Goal: Information Seeking & Learning: Learn about a topic

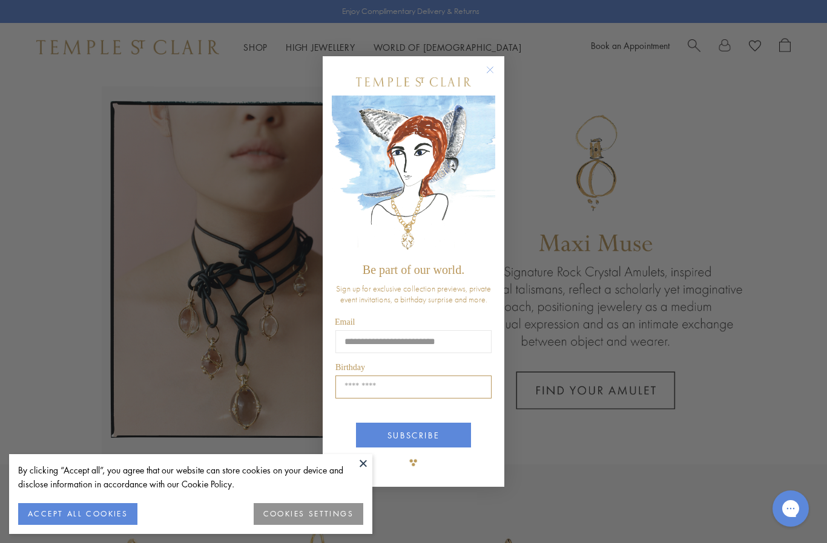
type input "**********"
click at [394, 399] on input "Birthday" at bounding box center [413, 387] width 156 height 23
type input "*****"
click at [433, 434] on button "SUBSCRIBE" at bounding box center [413, 435] width 115 height 25
click at [433, 434] on div "SUBSCRIBE" at bounding box center [413, 431] width 163 height 40
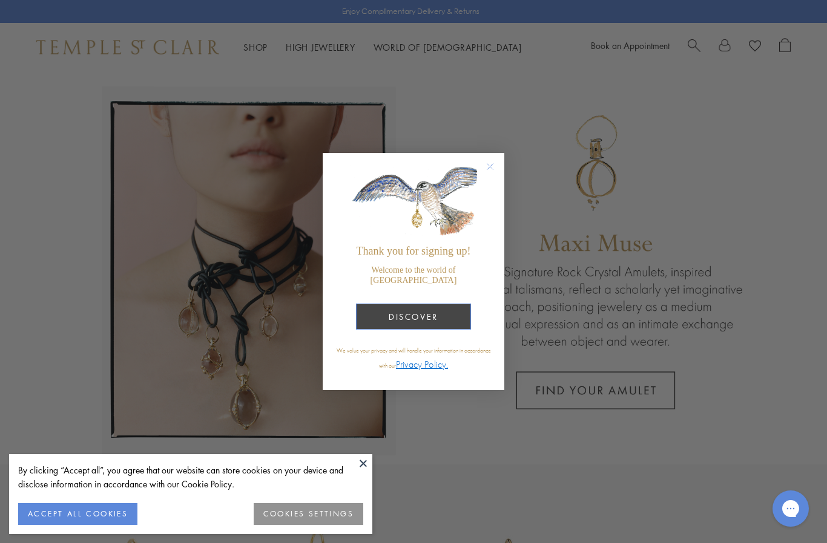
click at [448, 316] on button "DISCOVER" at bounding box center [413, 317] width 115 height 26
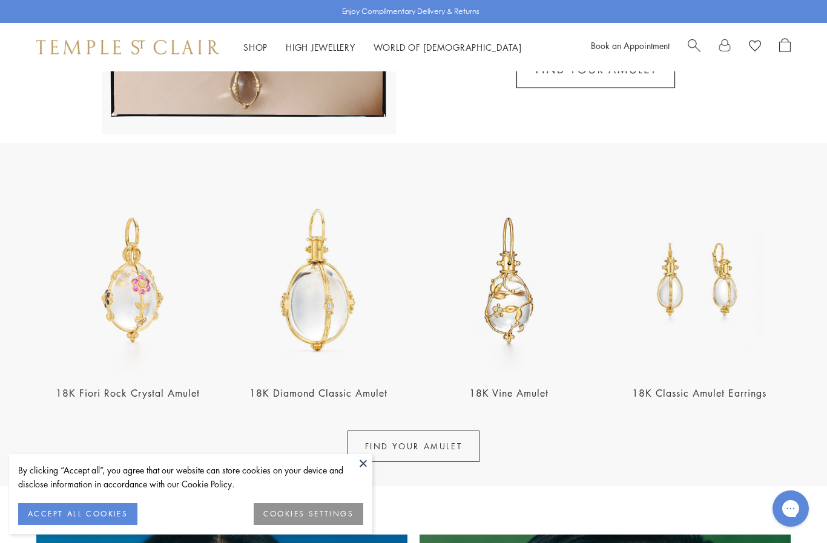
scroll to position [321, 0]
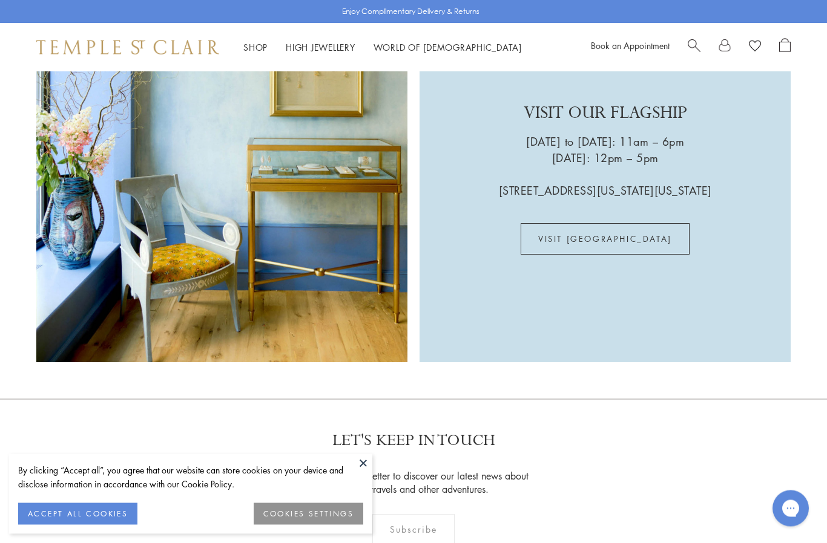
click at [369, 473] on button at bounding box center [363, 463] width 18 height 18
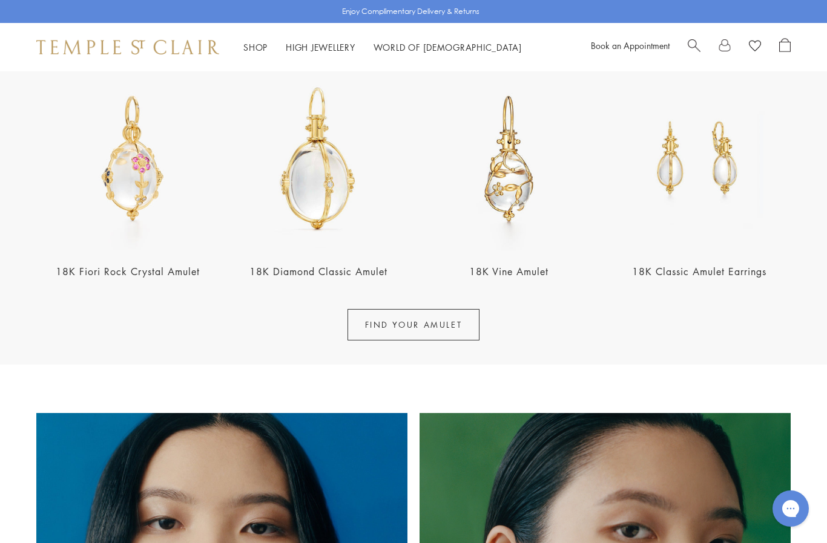
scroll to position [448, 0]
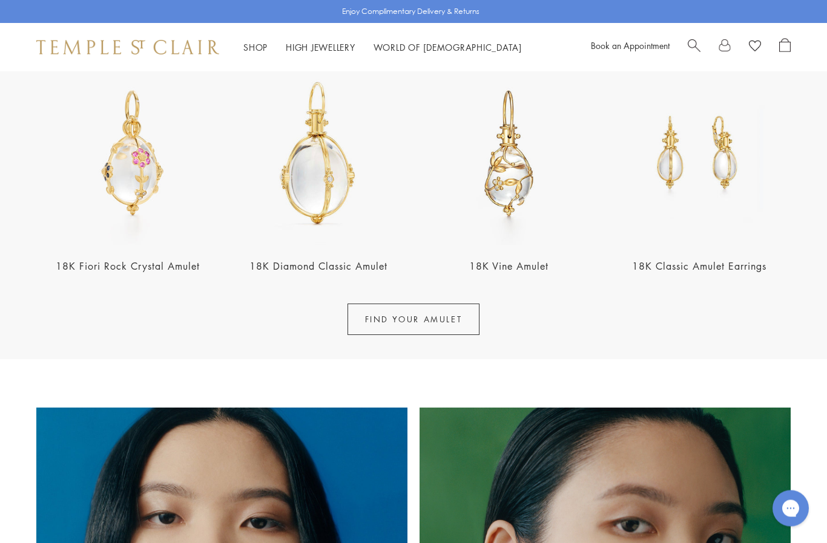
click at [717, 269] on link "18K Classic Amulet Earrings" at bounding box center [699, 266] width 134 height 13
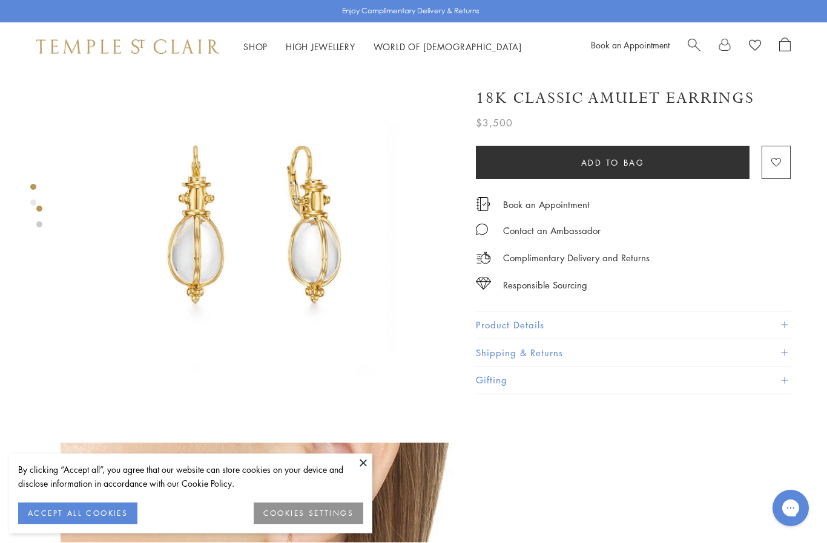
scroll to position [44, 0]
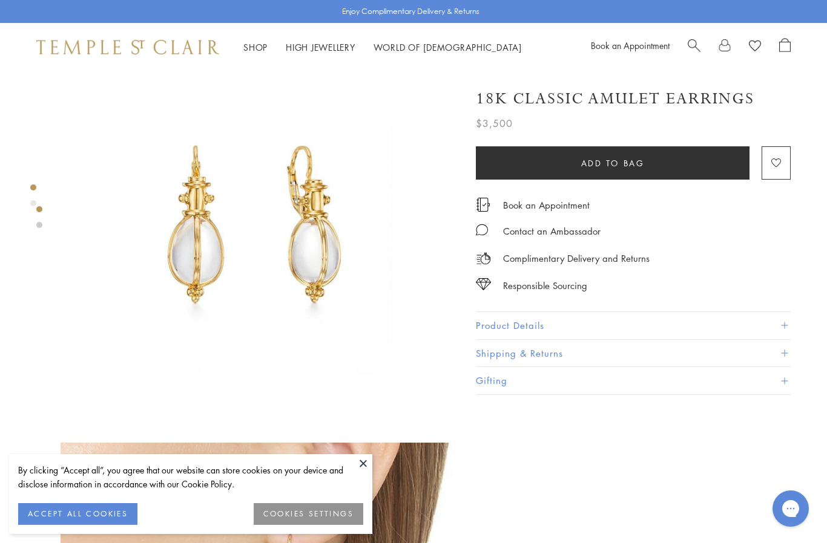
click at [368, 456] on button at bounding box center [363, 463] width 18 height 18
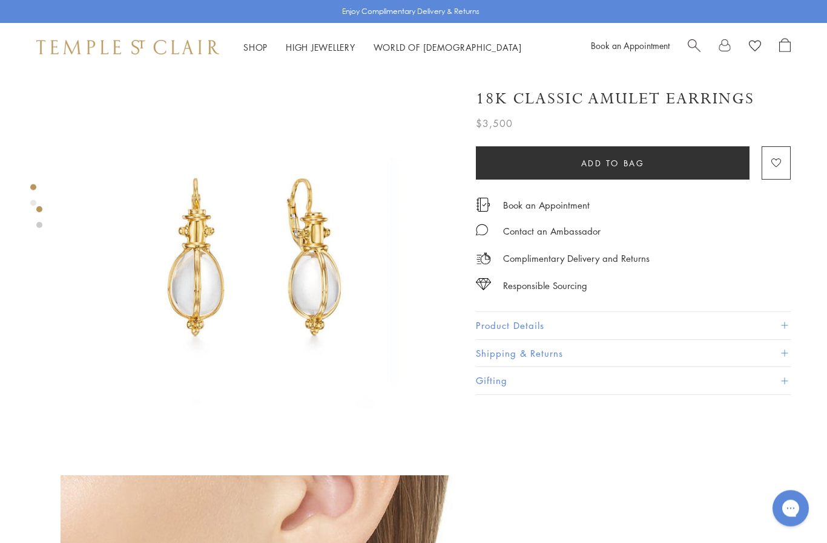
scroll to position [0, 0]
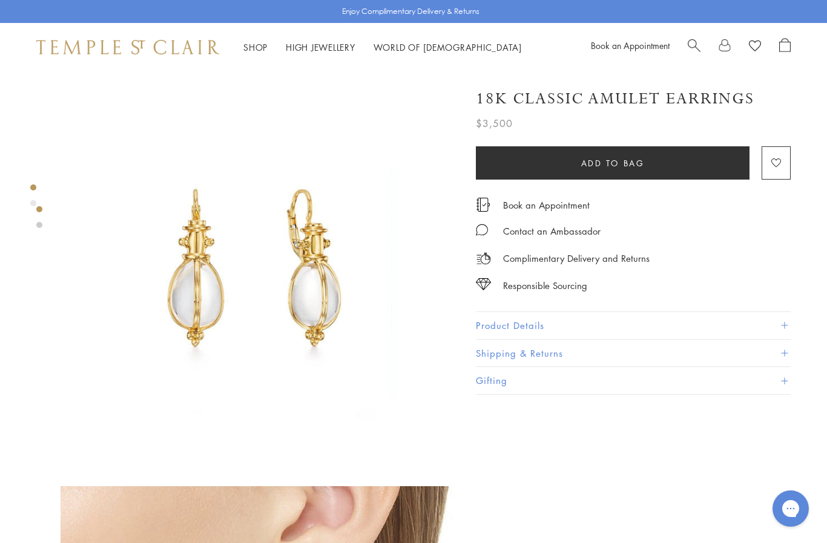
click at [689, 45] on span "Search" at bounding box center [693, 44] width 13 height 13
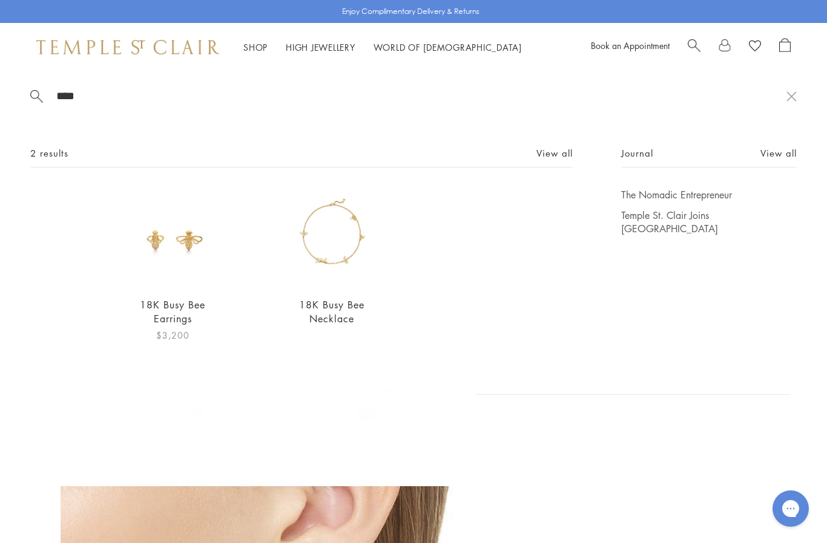
type input "****"
click at [171, 313] on link "18K Busy Bee Earrings" at bounding box center [172, 311] width 65 height 27
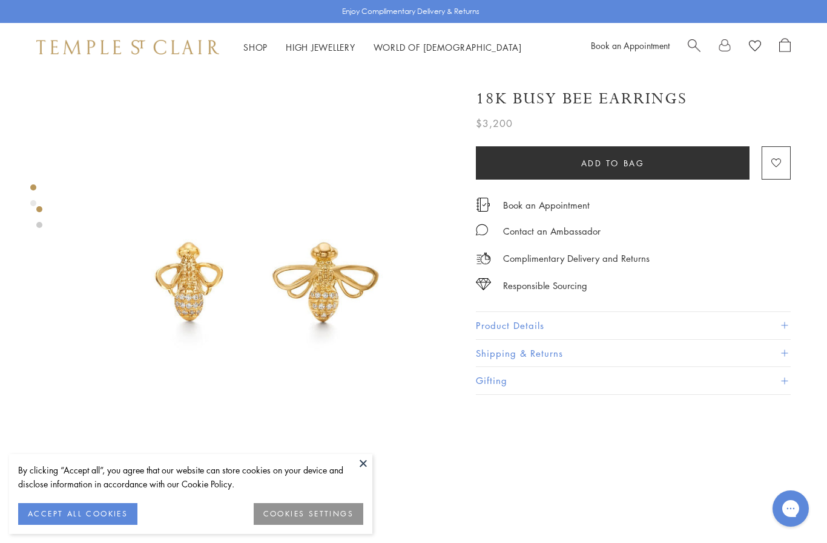
click at [116, 514] on button "ACCEPT ALL COOKIES" at bounding box center [77, 514] width 119 height 22
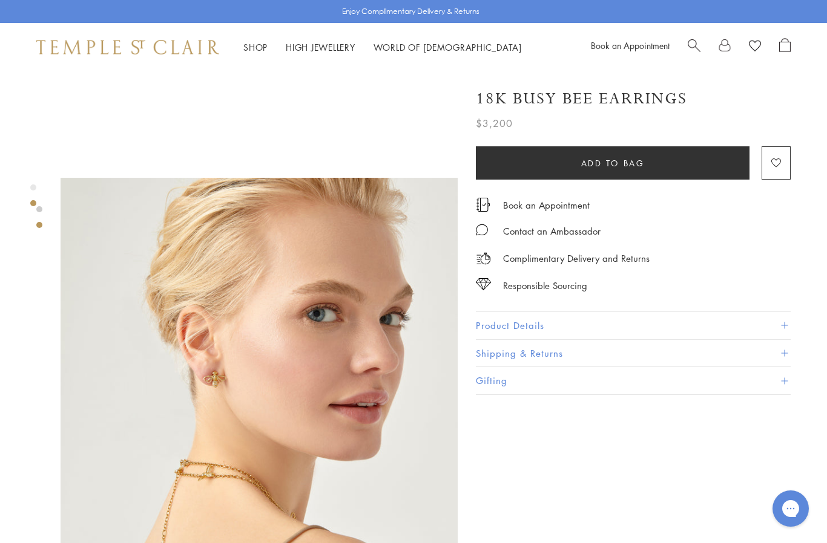
scroll to position [302, 0]
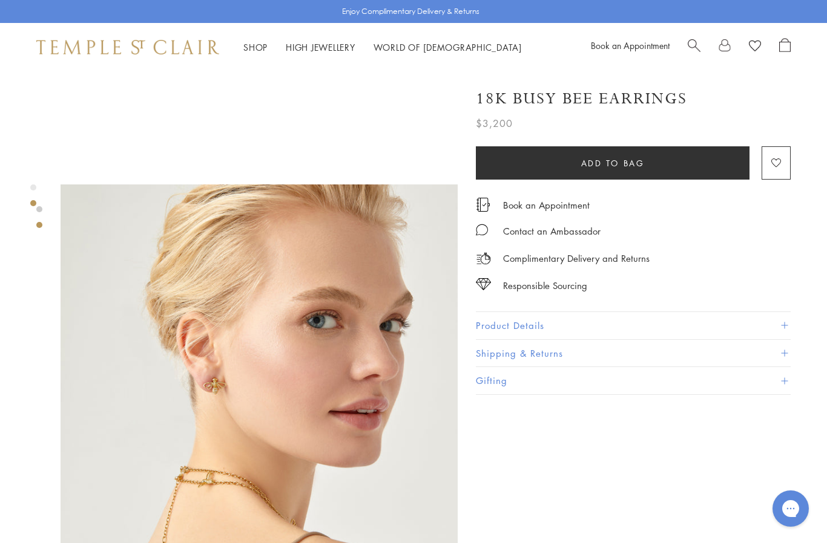
click at [258, 36] on div "Shop Shop Categories Amulets Pendants & Charms Lockets Chains & Leather Cords E…" at bounding box center [413, 47] width 827 height 48
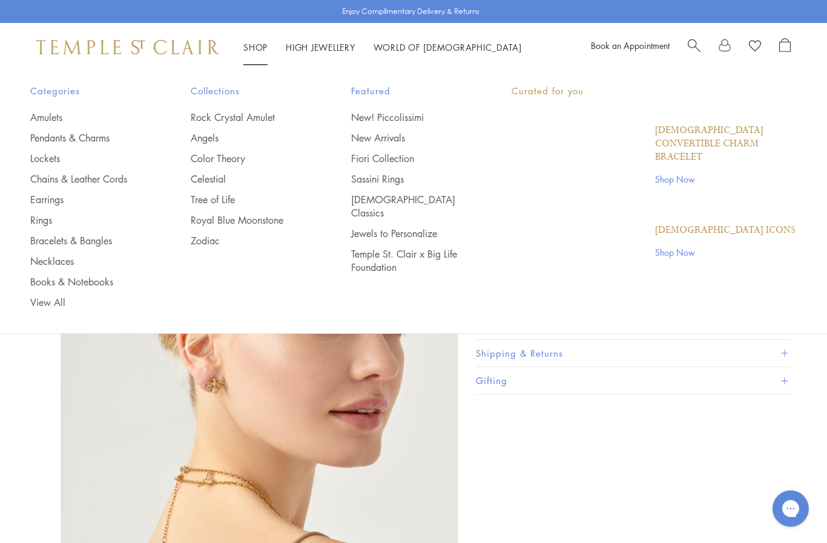
click at [261, 46] on link "Shop Shop" at bounding box center [255, 47] width 24 height 12
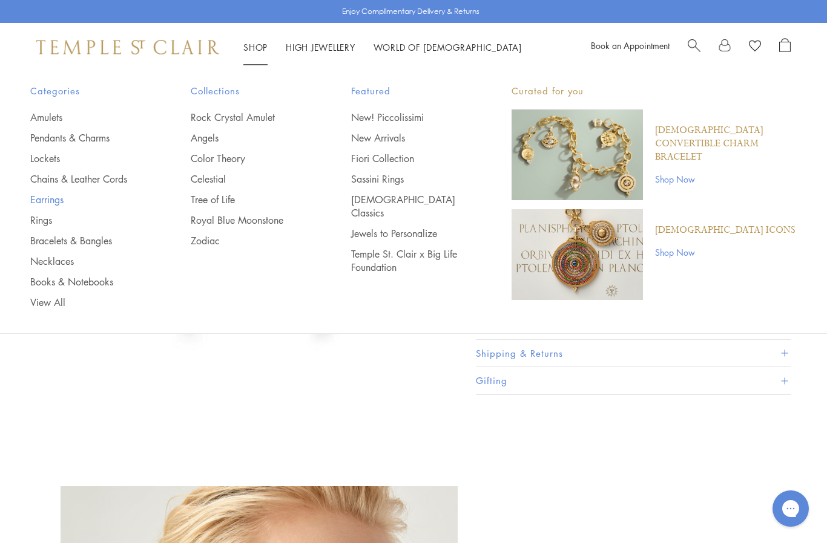
click at [63, 198] on link "Earrings" at bounding box center [86, 199] width 112 height 13
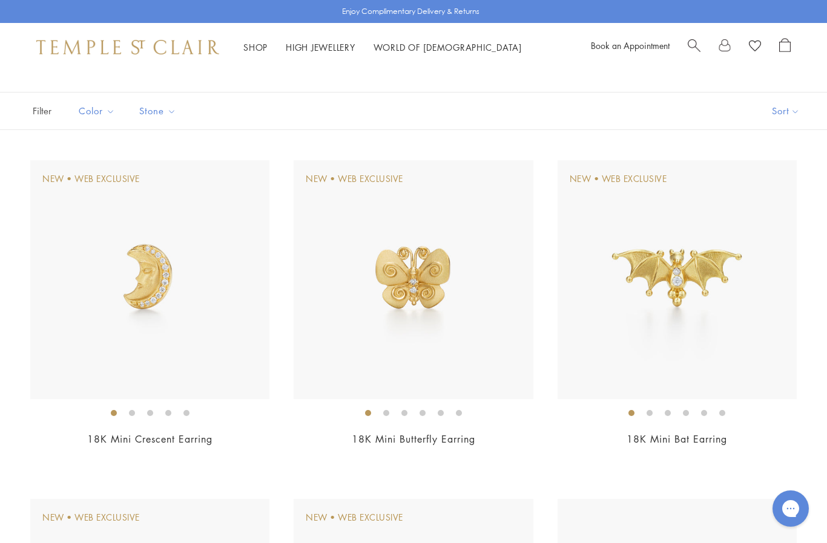
scroll to position [62, 0]
click at [707, 274] on img at bounding box center [676, 279] width 239 height 239
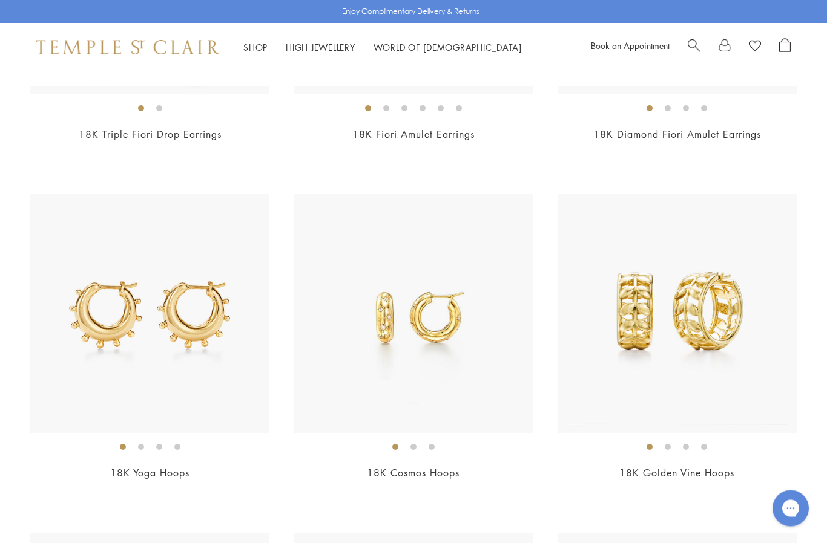
scroll to position [2740, 0]
click at [162, 472] on link "18K Yoga Hoops" at bounding box center [149, 473] width 79 height 13
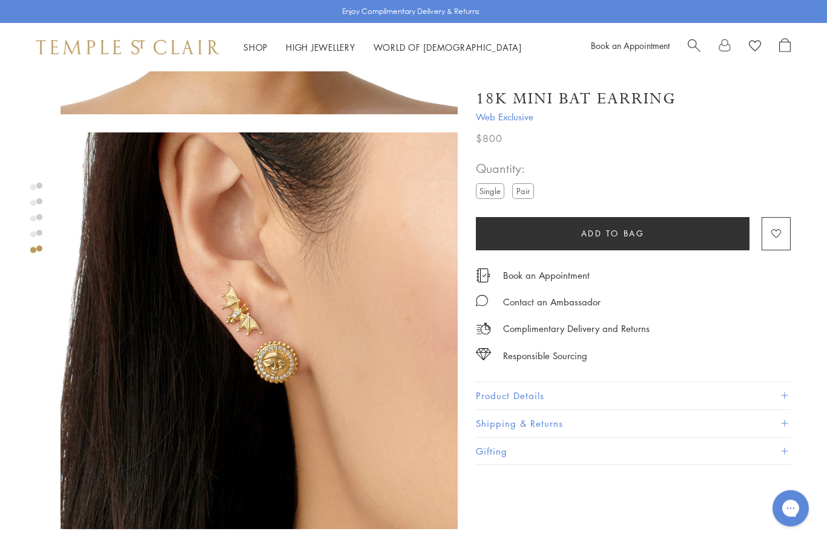
scroll to position [1600, 0]
click at [526, 197] on label "Pair" at bounding box center [523, 190] width 22 height 15
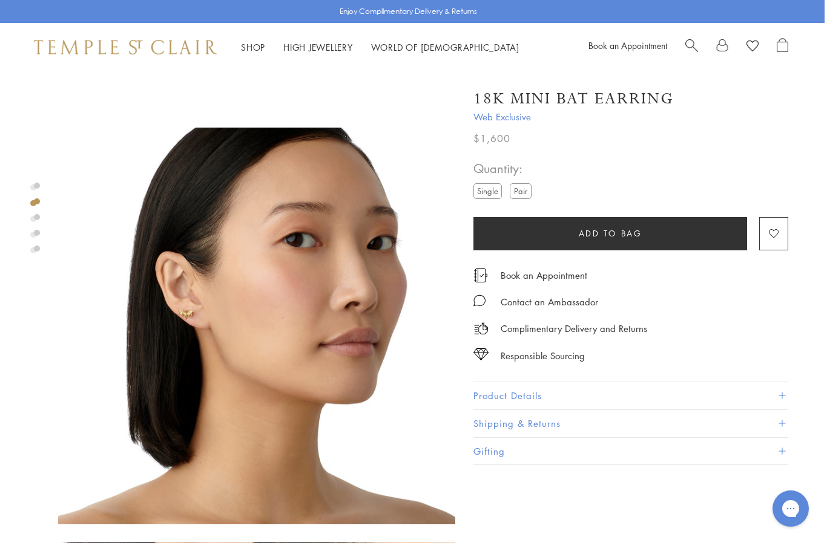
scroll to position [356, 2]
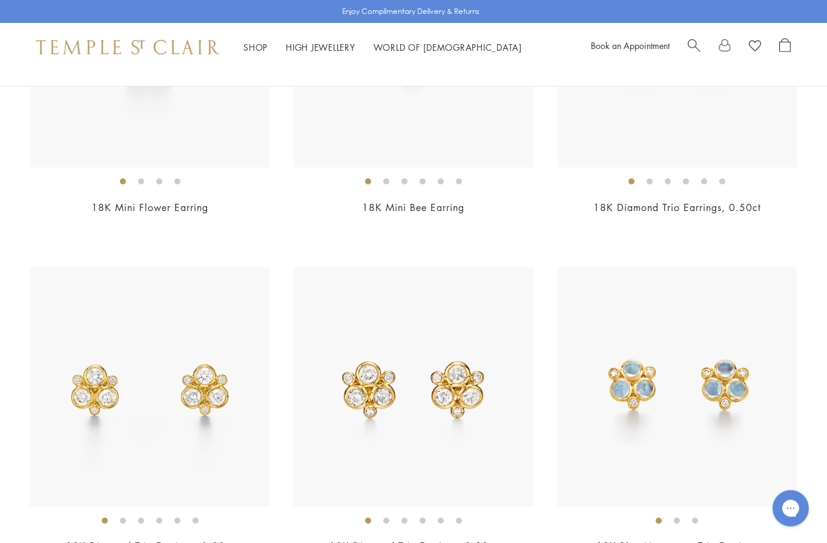
scroll to position [651, 0]
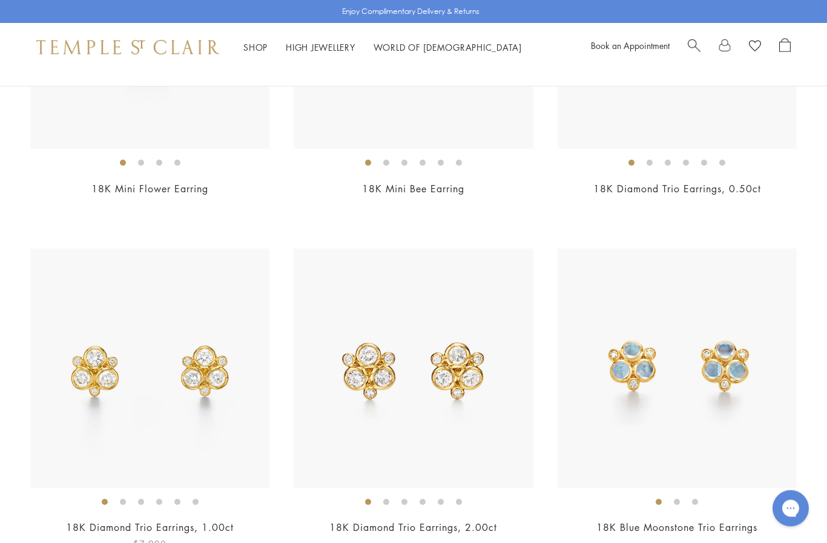
click at [198, 376] on img at bounding box center [149, 368] width 239 height 239
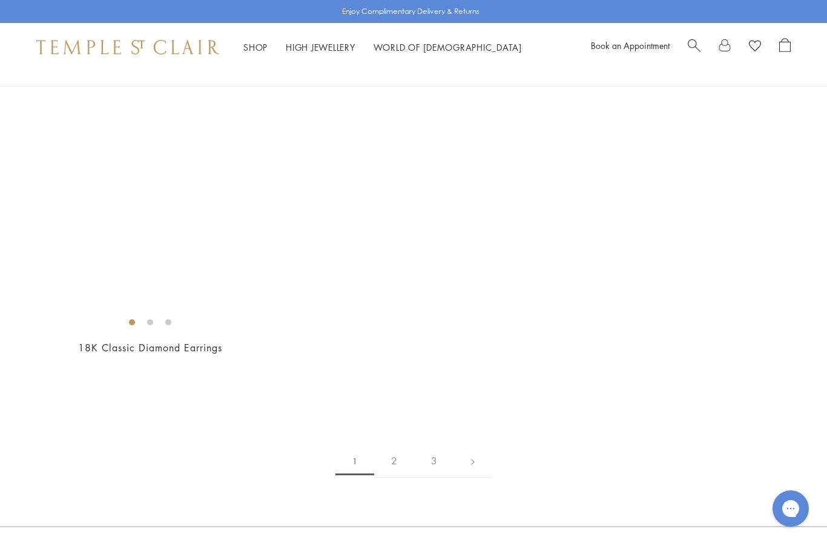
scroll to position [5915, 0]
click at [401, 451] on link "2" at bounding box center [394, 462] width 40 height 33
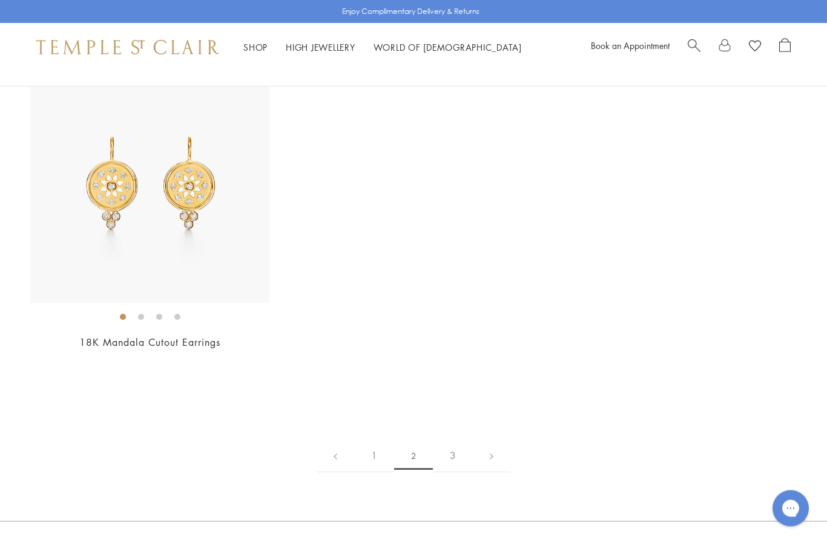
scroll to position [5628, 0]
click at [460, 442] on link "3" at bounding box center [453, 452] width 40 height 33
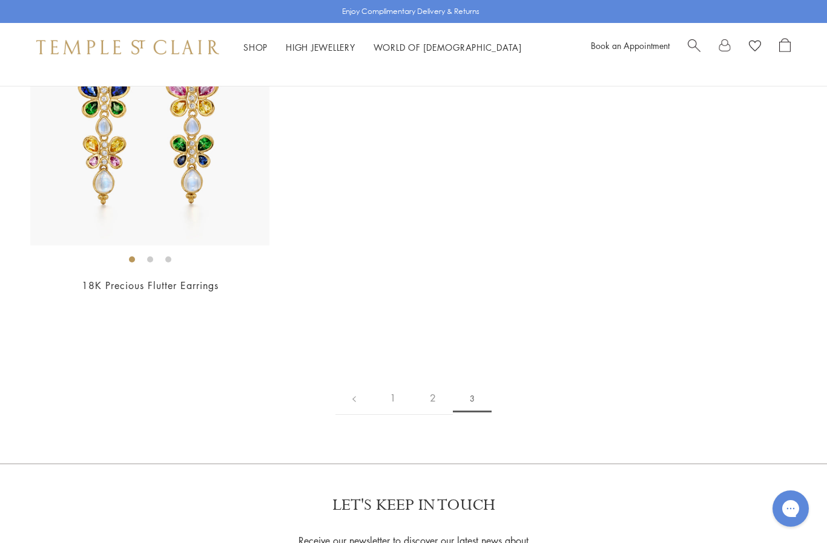
scroll to position [1621, 0]
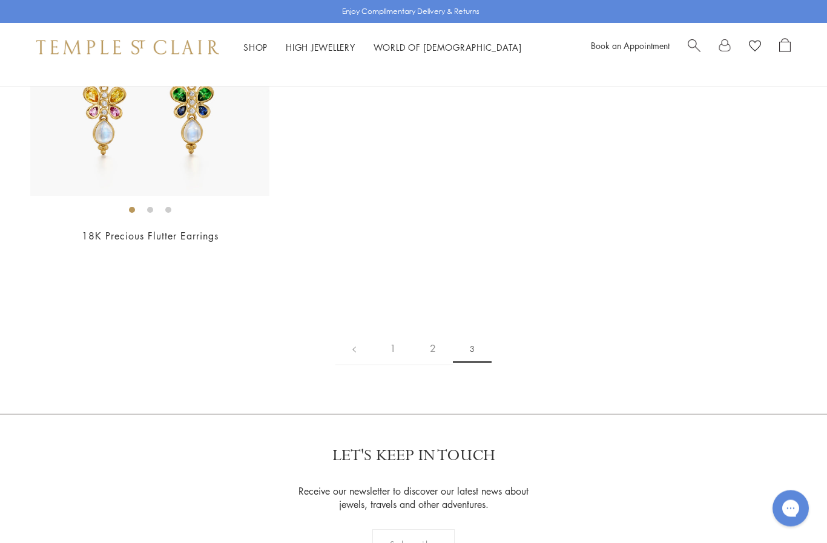
click at [435, 349] on link "2" at bounding box center [433, 349] width 40 height 33
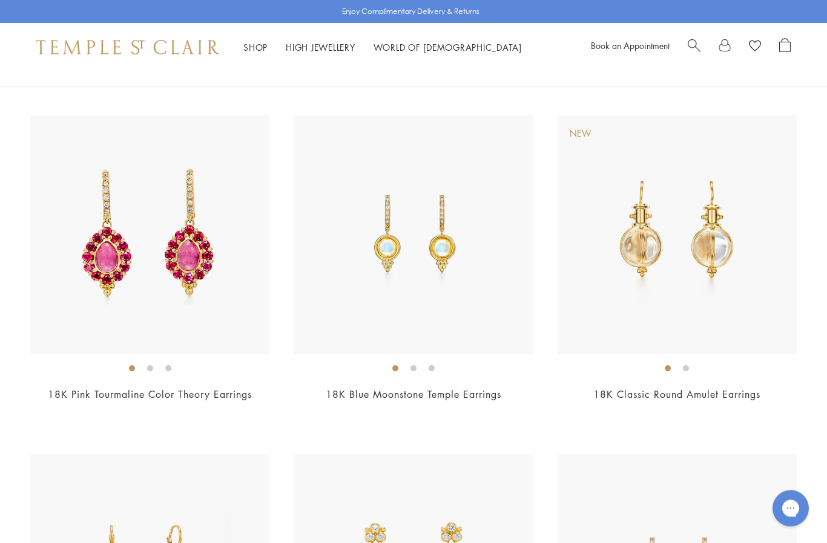
scroll to position [3216, 0]
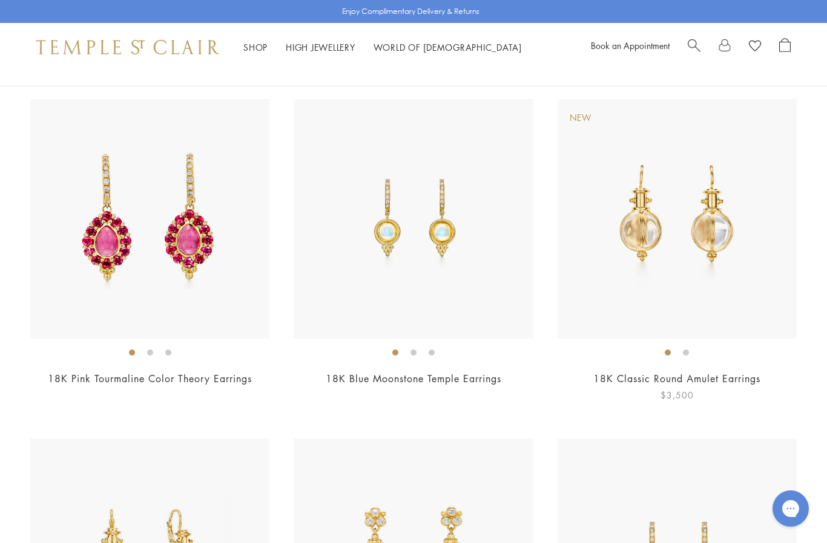
click at [723, 247] on img at bounding box center [676, 218] width 239 height 239
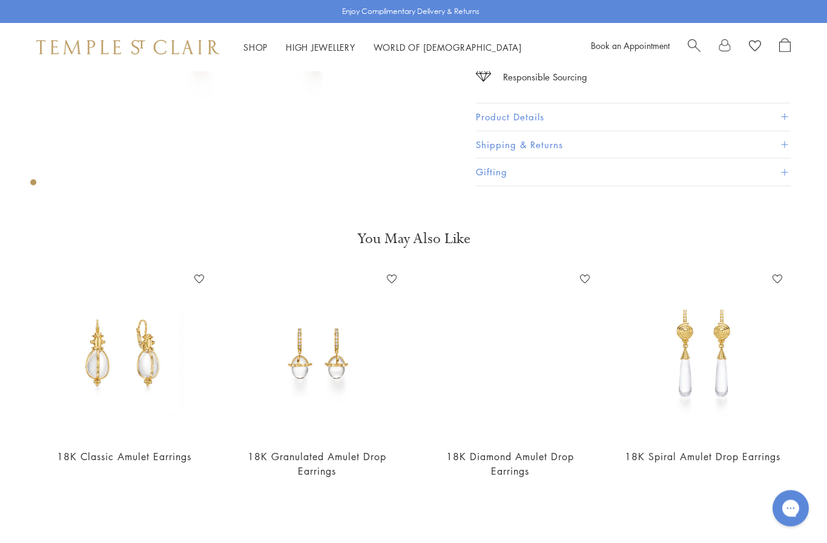
scroll to position [282, 0]
click at [164, 460] on link "18K Classic Amulet Earrings" at bounding box center [124, 456] width 134 height 13
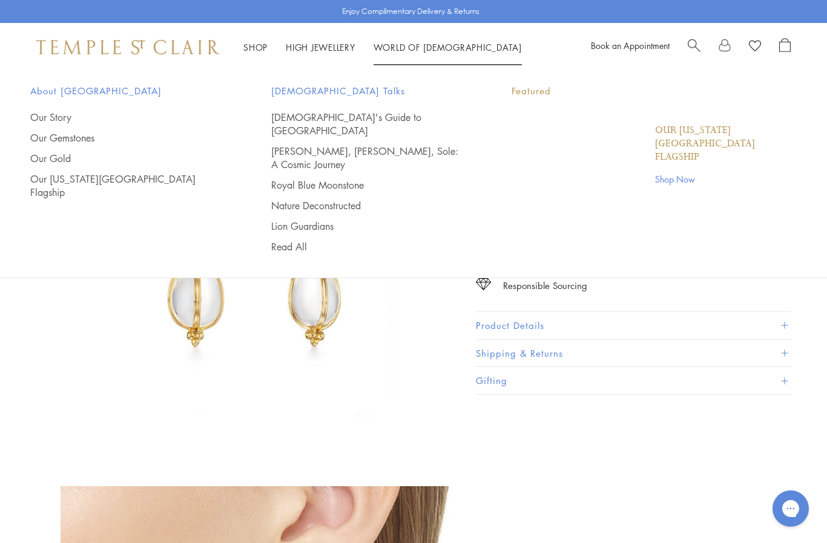
click at [429, 51] on link "World of [GEOGRAPHIC_DATA][DEMOGRAPHIC_DATA]" at bounding box center [447, 47] width 148 height 12
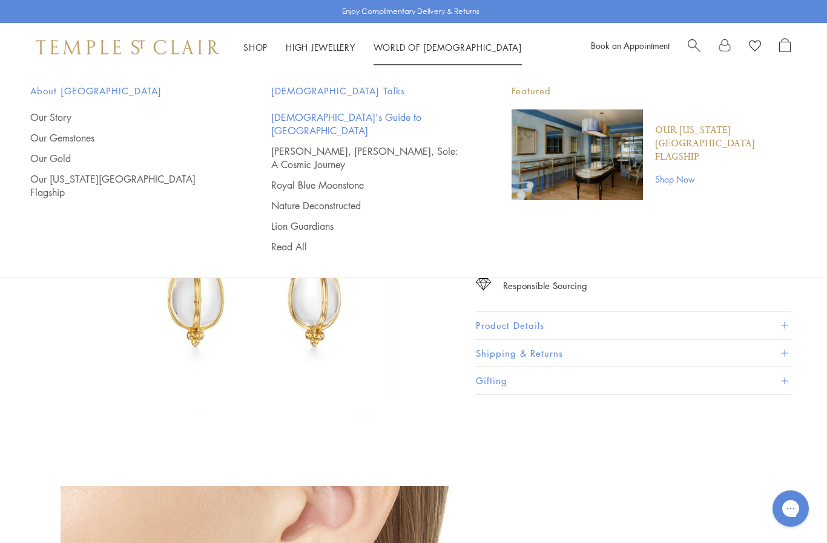
click at [355, 111] on link "[DEMOGRAPHIC_DATA]'s Guide to [GEOGRAPHIC_DATA]" at bounding box center [367, 124] width 192 height 27
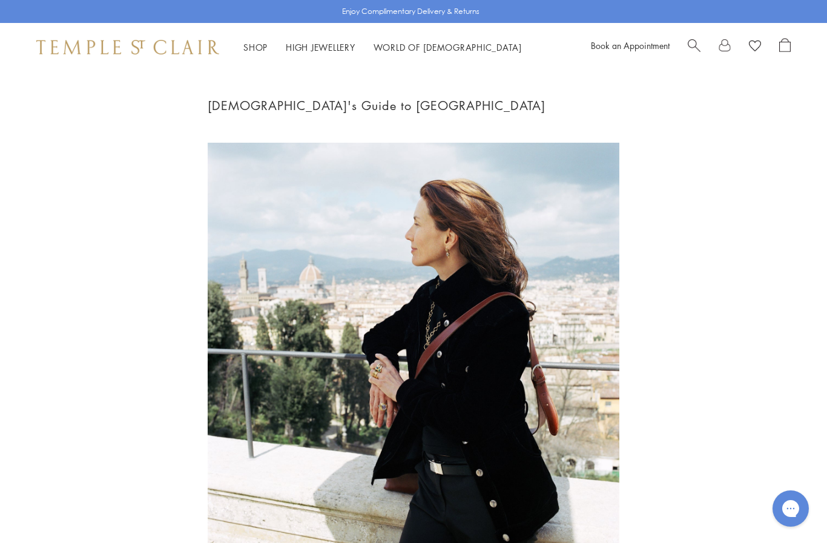
click at [428, 51] on link "World of [GEOGRAPHIC_DATA][DEMOGRAPHIC_DATA]" at bounding box center [447, 47] width 148 height 12
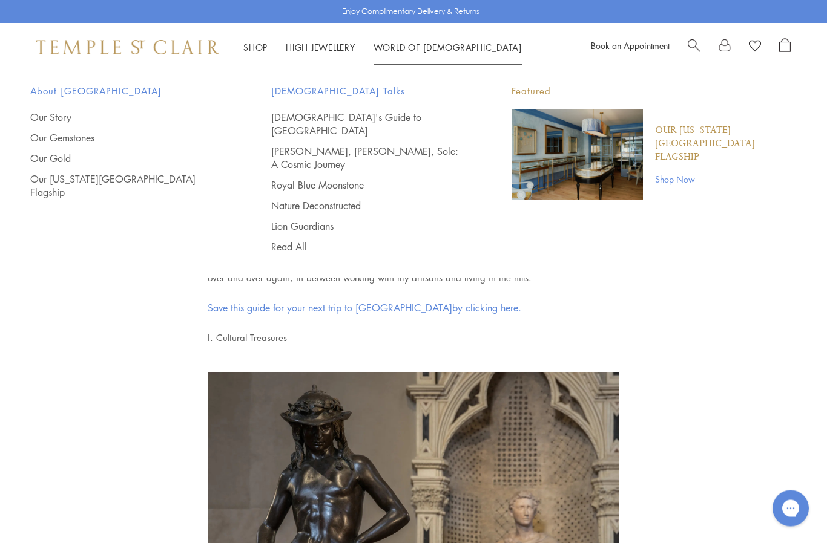
scroll to position [371, 0]
click at [396, 309] on link "Save this guide for your next trip to [PERSON_NAME] by clicking here." at bounding box center [364, 307] width 313 height 13
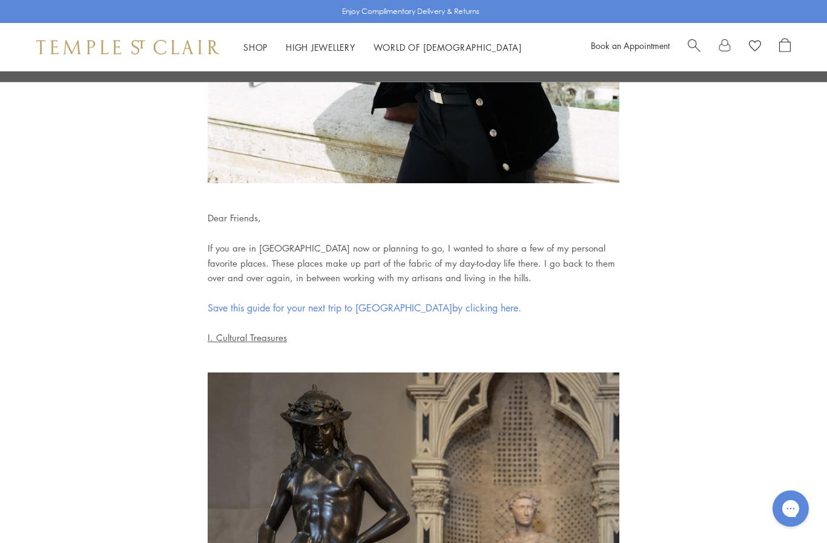
scroll to position [393, 0]
